Goal: Information Seeking & Learning: Learn about a topic

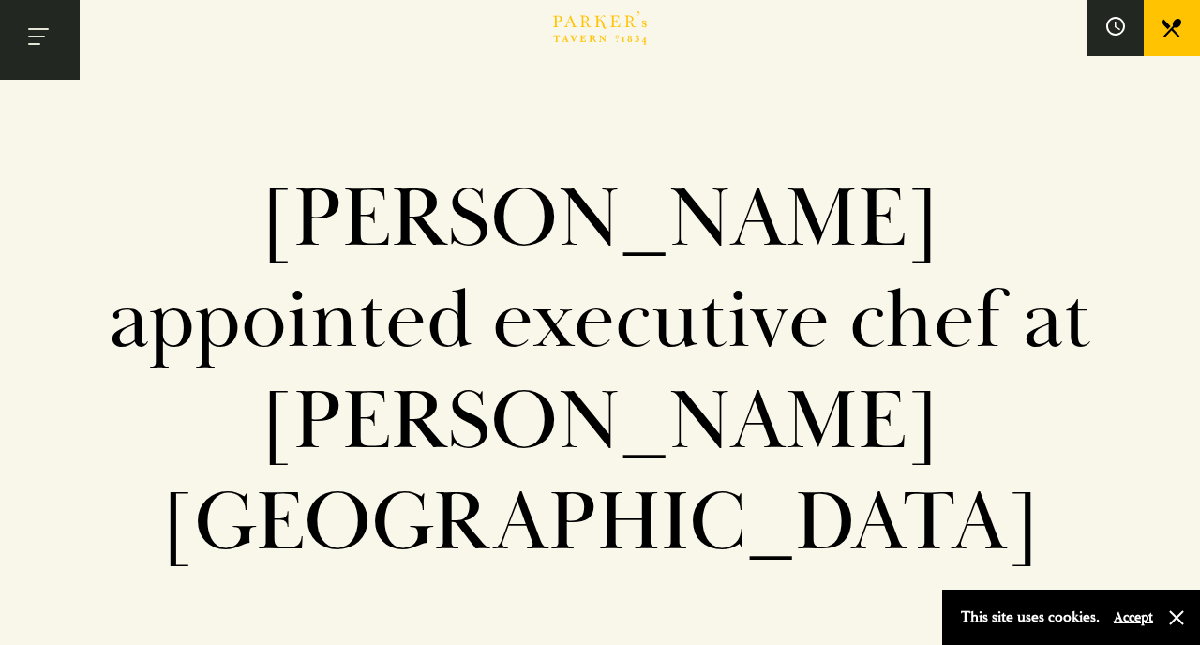
click at [46, 45] on button "Toggle navigation" at bounding box center [40, 40] width 80 height 80
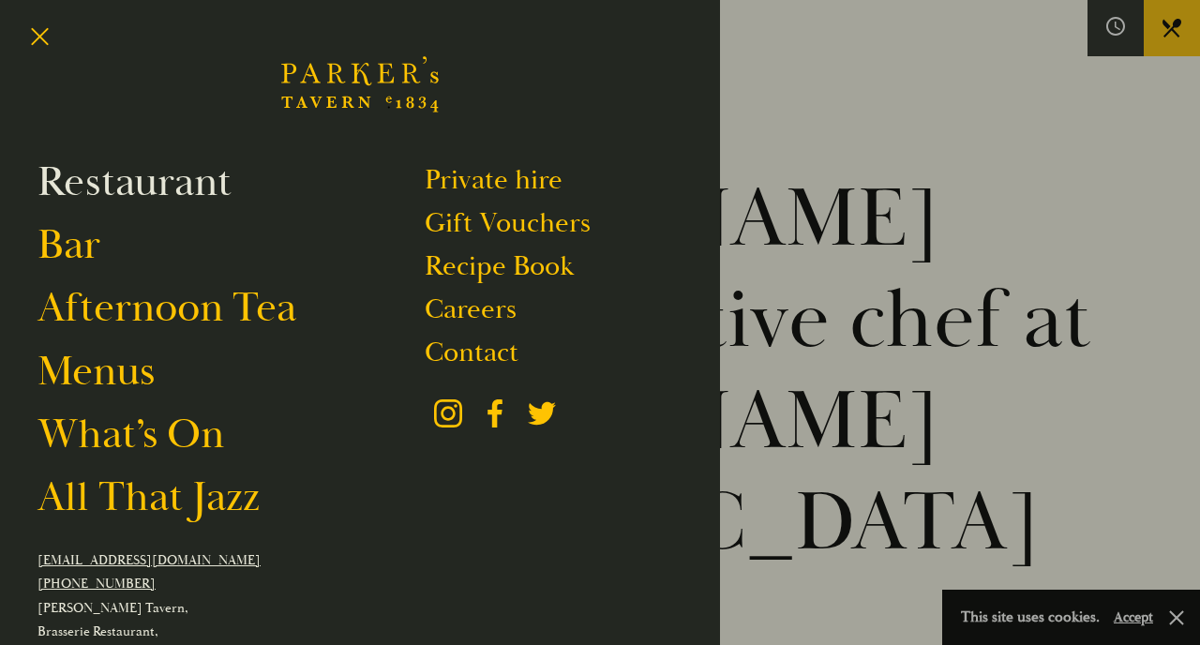
click at [126, 182] on link "Restaurant" at bounding box center [135, 182] width 194 height 53
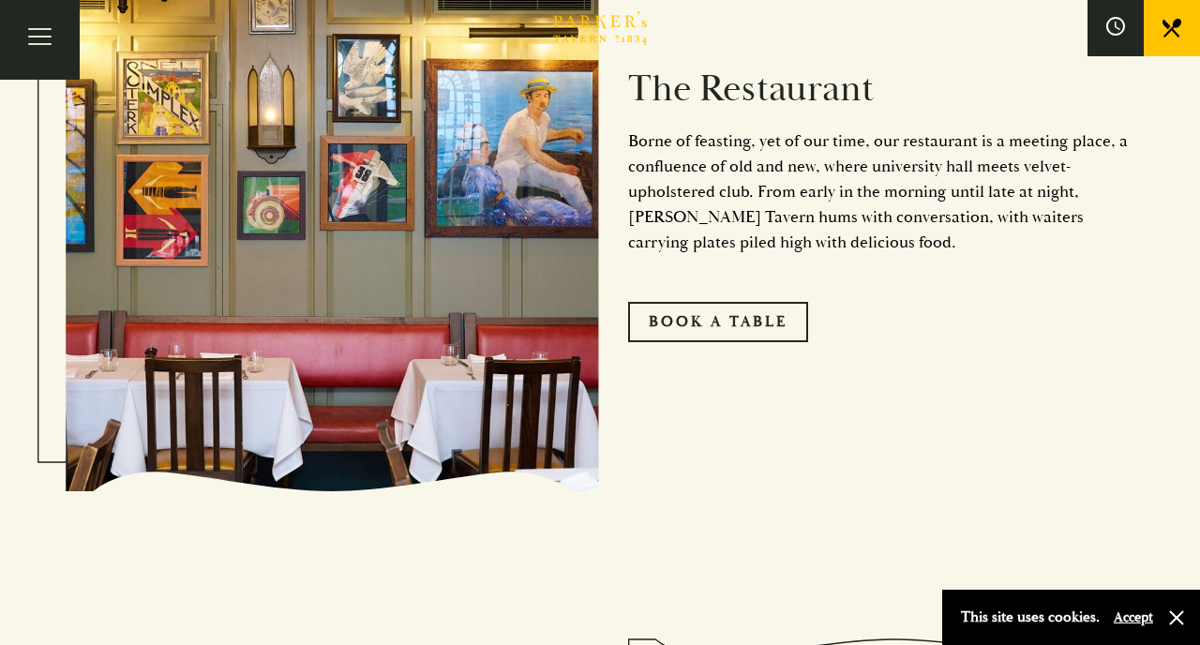
scroll to position [998, 0]
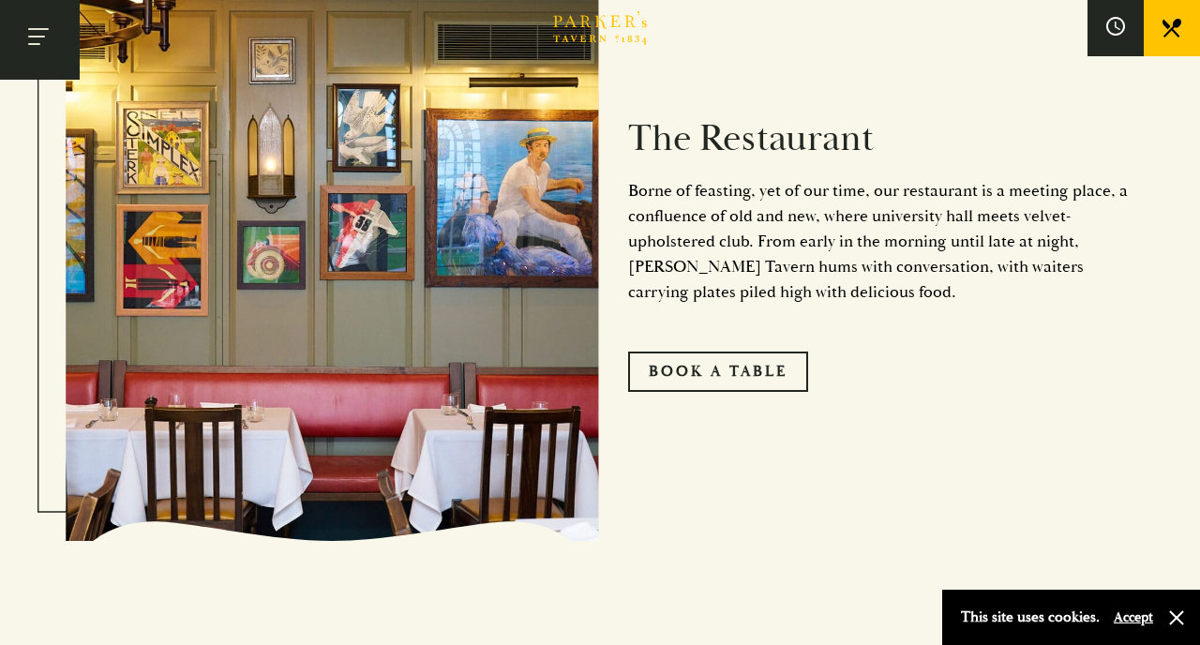
click at [33, 34] on button "Toggle navigation" at bounding box center [40, 40] width 80 height 80
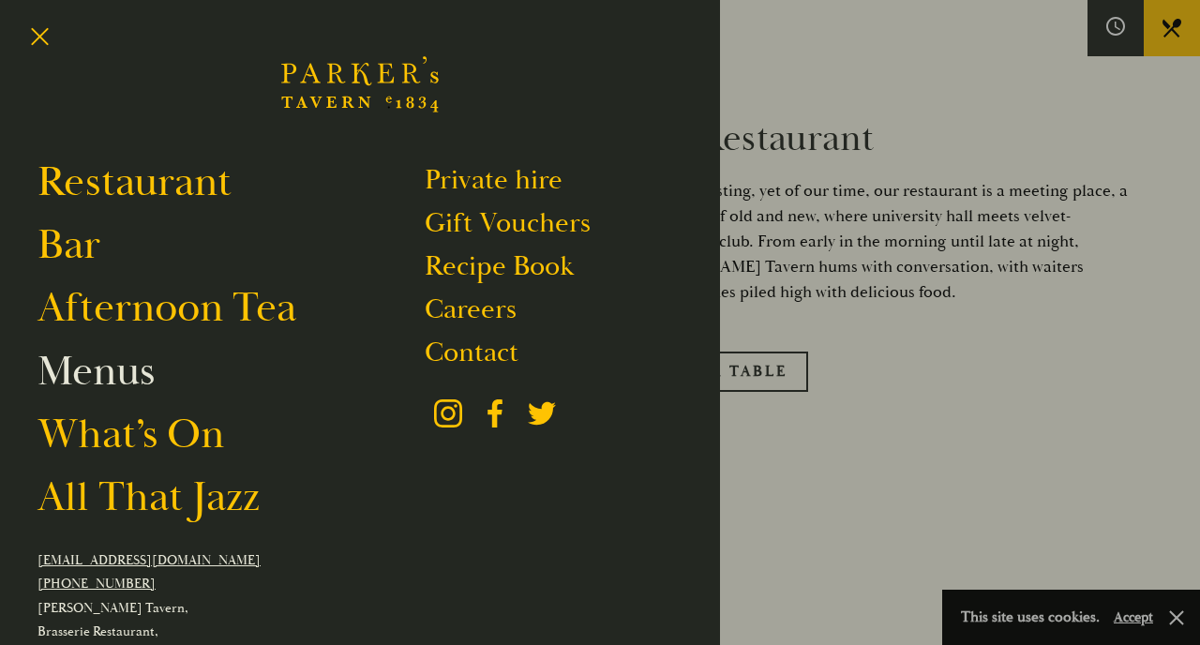
click at [106, 383] on link "Menus" at bounding box center [96, 371] width 117 height 53
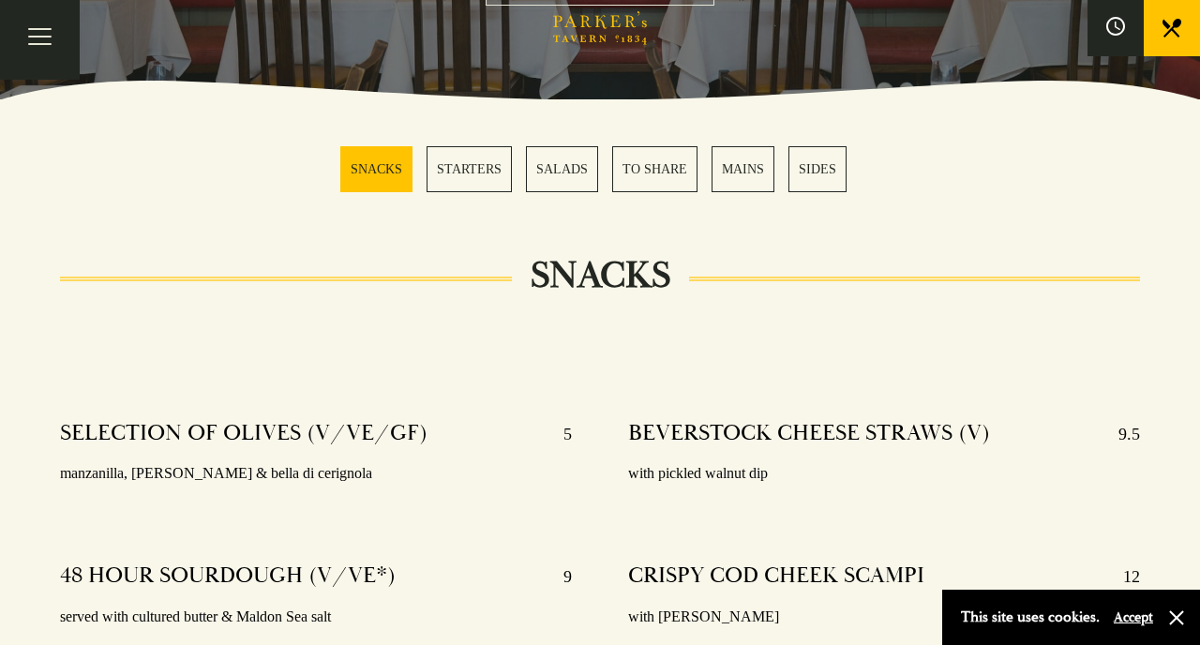
scroll to position [468, 0]
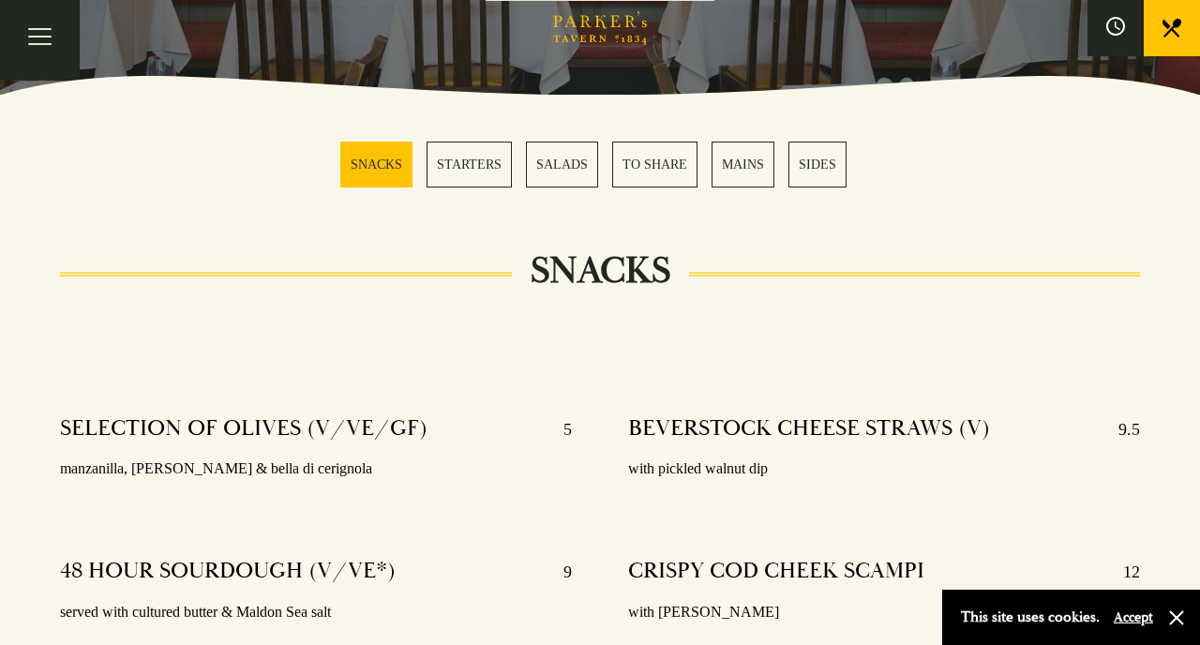
click at [742, 179] on link "MAINS" at bounding box center [743, 165] width 63 height 46
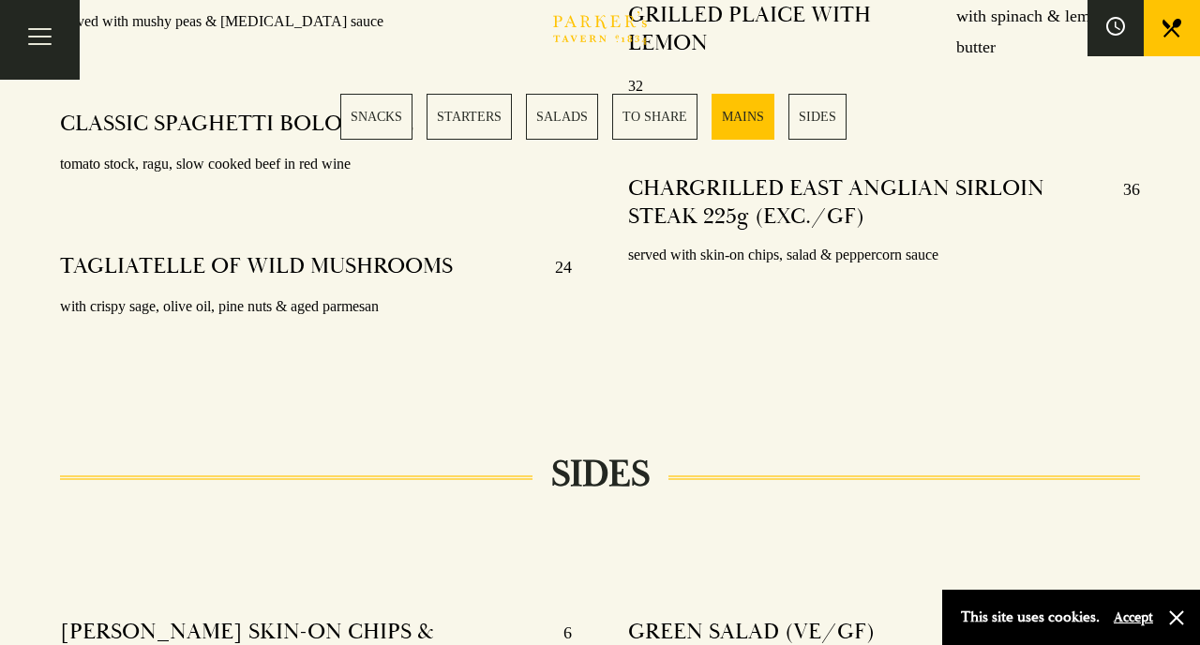
scroll to position [5582, 0]
